Goal: Check status: Check status

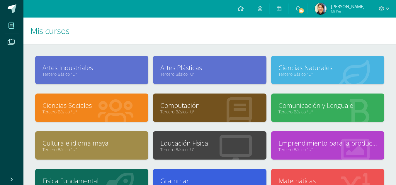
click at [315, 70] on link "Ciencias Naturales" at bounding box center [327, 67] width 98 height 9
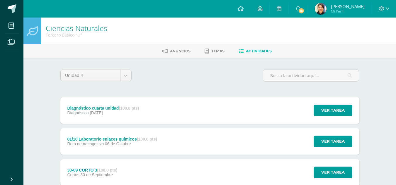
click at [328, 13] on span "[PERSON_NAME] Mi Perfil" at bounding box center [339, 9] width 52 height 12
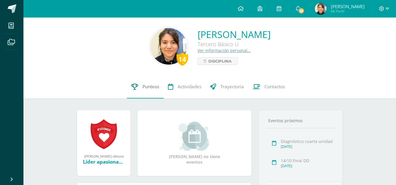
click at [143, 90] on span "Punteos" at bounding box center [150, 87] width 17 height 6
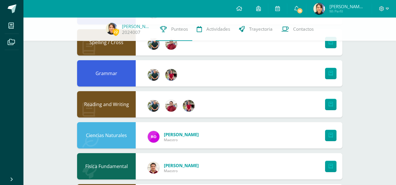
scroll to position [345, 0]
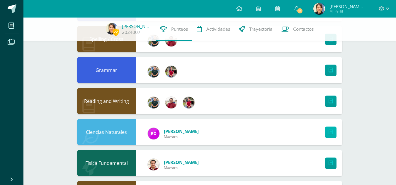
click at [333, 136] on link at bounding box center [330, 132] width 11 height 11
